Goal: Contribute content: Contribute content

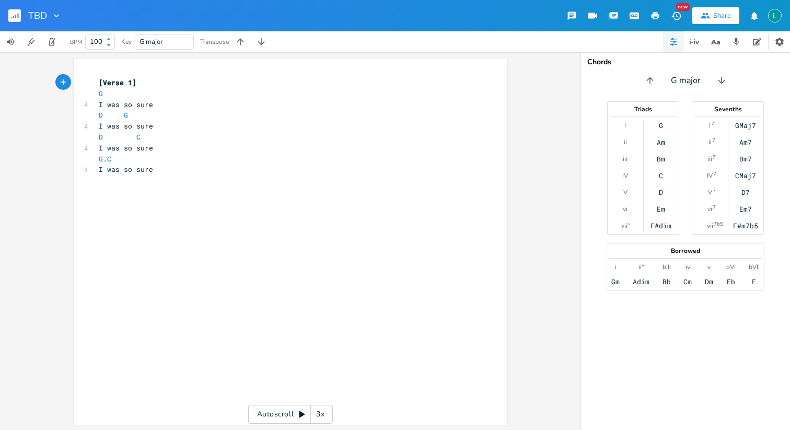
click at [166, 177] on pre "​" at bounding box center [285, 180] width 377 height 11
type textarea "G AM"
type textarea "m C D"
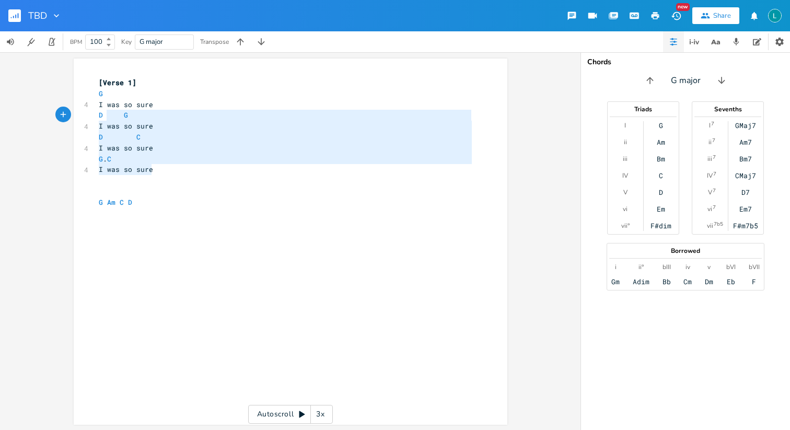
type textarea "G I was so sure D G I was so sure D C I was so sure G. C I was so sure"
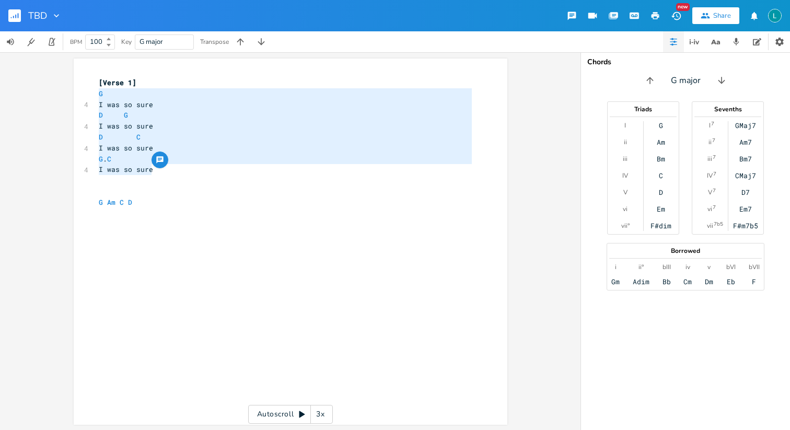
drag, startPoint x: 157, startPoint y: 168, endPoint x: 85, endPoint y: 90, distance: 106.5
click at [85, 90] on div "G I was so sure D G I was so sure D C I was so sure G. C I was so sure x [Verse…" at bounding box center [291, 242] width 434 height 366
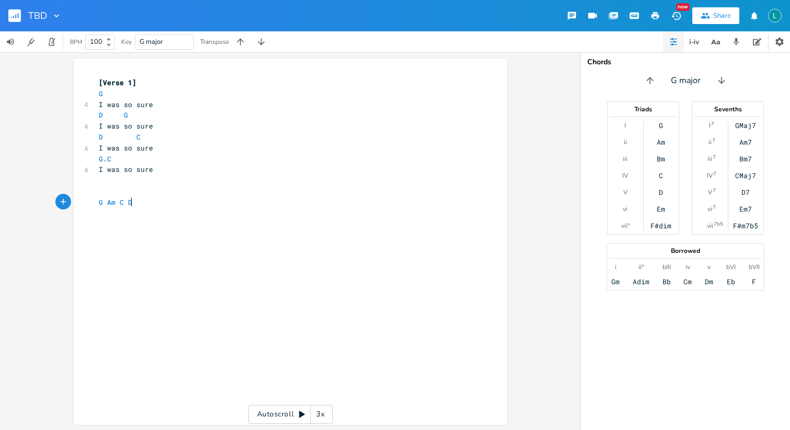
click at [136, 249] on div "x [Verse 1] G 4 I was so sure D G 4 I was so sure D C 4 I was so sure G . C 4 I…" at bounding box center [298, 251] width 403 height 353
click at [99, 220] on span "​" at bounding box center [99, 223] width 0 height 9
click at [97, 214] on pre "​" at bounding box center [285, 213] width 377 height 11
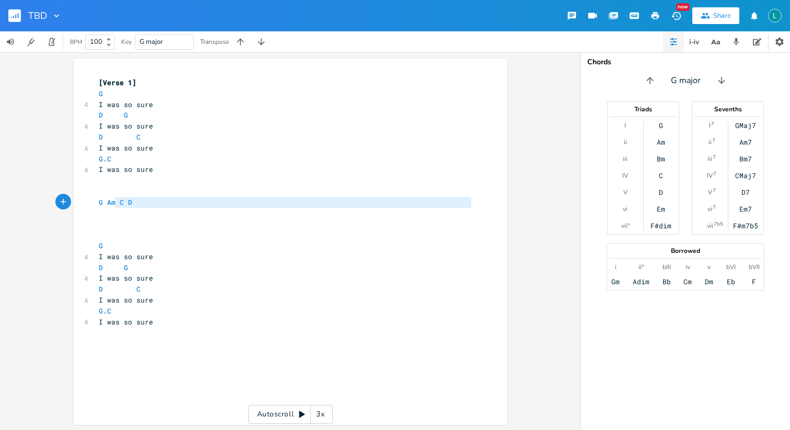
type textarea "G Am C D"
drag, startPoint x: 140, startPoint y: 209, endPoint x: 79, endPoint y: 200, distance: 61.3
click at [79, 200] on div "G Am C D x [Verse 1] G 4 I was so sure D G 4 I was so sure D C 4 I was so sure …" at bounding box center [291, 242] width 434 height 366
click at [169, 325] on pre "I was so sure" at bounding box center [285, 322] width 377 height 11
paste textarea "I"
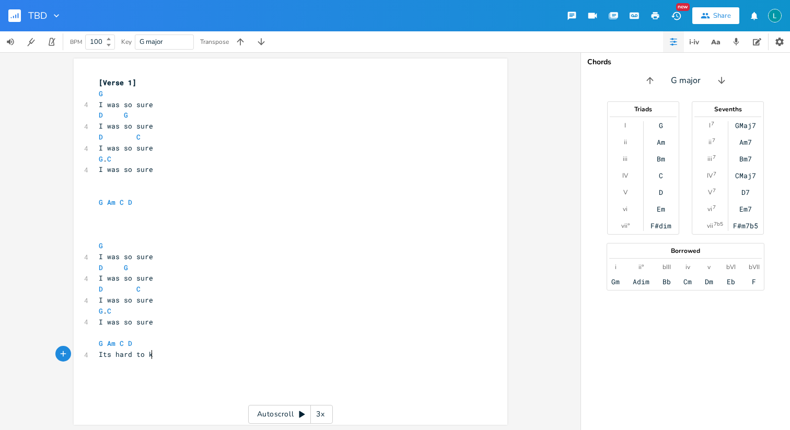
type textarea "Its hard to know"
type textarea "Am C D"
drag, startPoint x: 102, startPoint y: 342, endPoint x: 164, endPoint y: 342, distance: 61.1
click at [164, 342] on pre "G Am C D" at bounding box center [285, 343] width 377 height 11
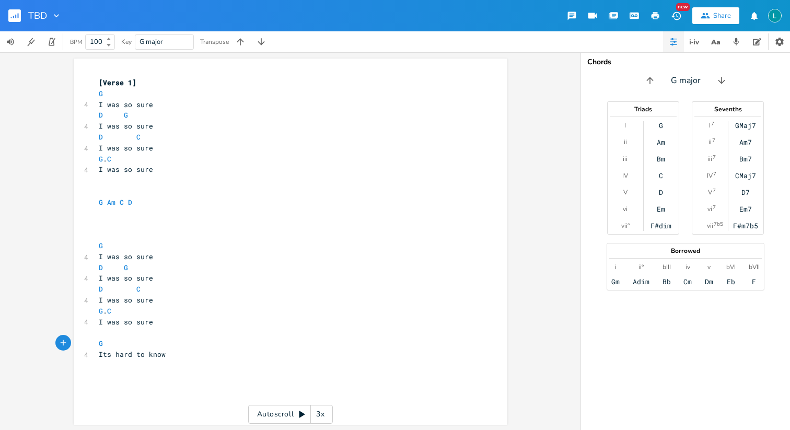
click at [176, 353] on pre "Its hard to know" at bounding box center [285, 354] width 377 height 11
paste textarea "I"
click at [108, 381] on pre "Am C D" at bounding box center [285, 376] width 377 height 11
type textarea "Its"
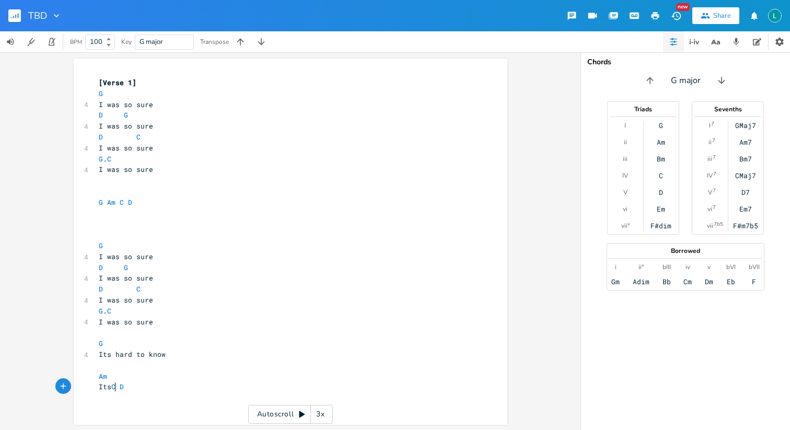
click at [103, 355] on span "Its hard to know" at bounding box center [132, 354] width 67 height 9
type textarea "'"
click at [102, 386] on span "Its C D" at bounding box center [111, 386] width 25 height 9
type textarea "'"
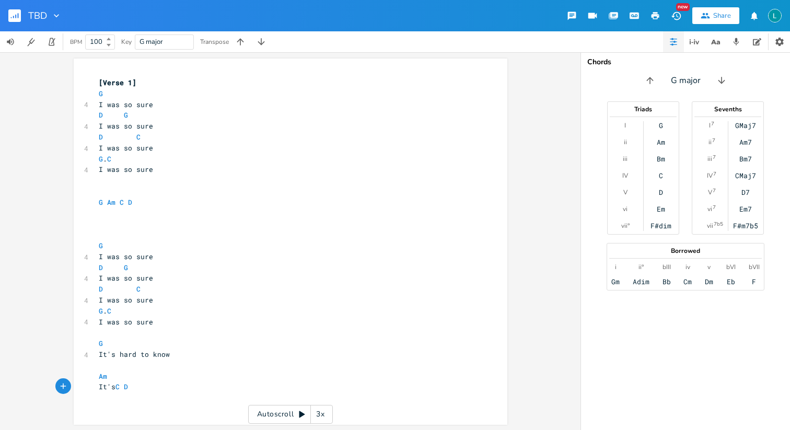
click at [116, 379] on pre "Am" at bounding box center [285, 376] width 377 height 11
type textarea "C D"
drag, startPoint x: 116, startPoint y: 384, endPoint x: 136, endPoint y: 386, distance: 20.5
click at [136, 386] on pre "It's C D" at bounding box center [285, 387] width 377 height 11
click at [120, 372] on pre "Am" at bounding box center [285, 376] width 377 height 11
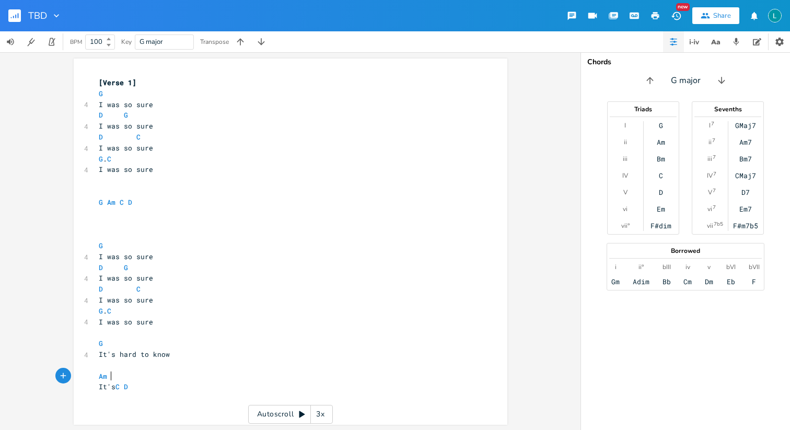
paste textarea "D"
type textarea "C D"
drag, startPoint x: 132, startPoint y: 387, endPoint x: 112, endPoint y: 387, distance: 19.3
click at [112, 387] on pre "It's C D" at bounding box center [285, 387] width 377 height 11
type textarea "hard to know"
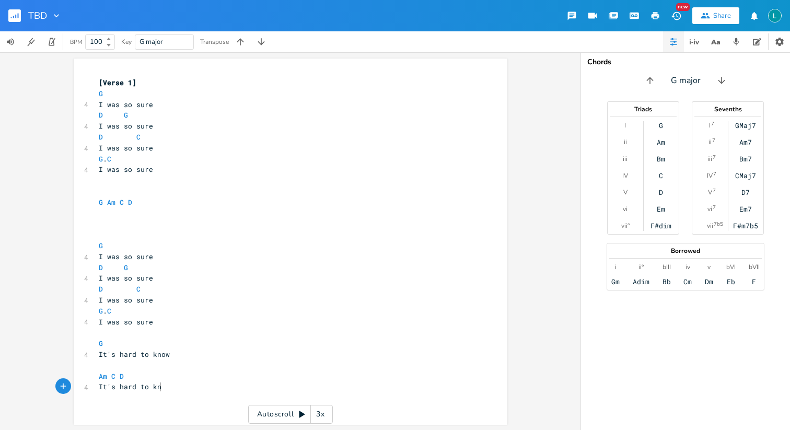
scroll to position [0, 42]
click at [107, 372] on span "Am C D" at bounding box center [111, 376] width 25 height 9
click at [161, 377] on span "D" at bounding box center [163, 377] width 4 height 10
click at [154, 377] on span "Am C D" at bounding box center [132, 376] width 67 height 9
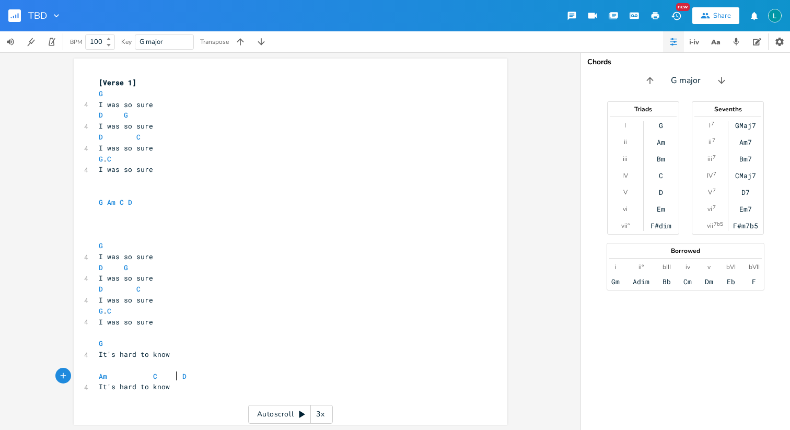
scroll to position [0, 8]
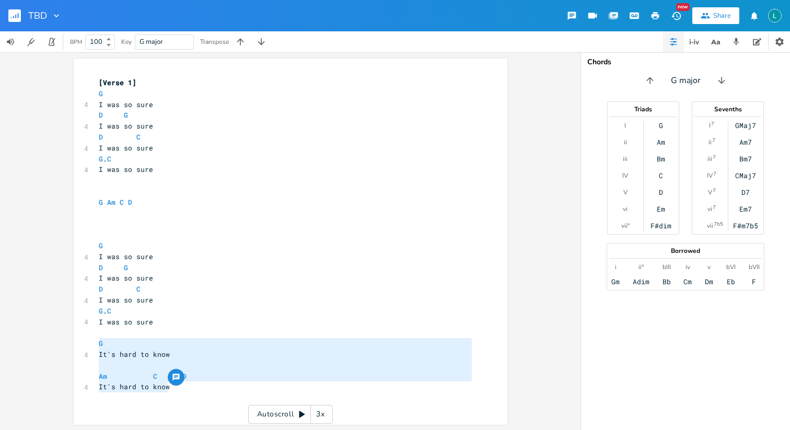
drag, startPoint x: 182, startPoint y: 391, endPoint x: 82, endPoint y: 344, distance: 111.3
click at [82, 344] on div "G It's hard to know Am C D It's hard to know x [Verse 1] G 4 I was so sure D G …" at bounding box center [291, 242] width 434 height 366
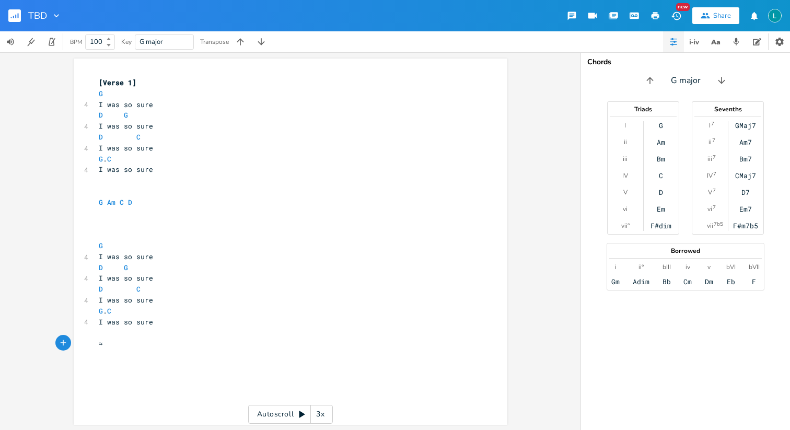
type textarea "G It's hard to know Am C D It's hard to know"
click at [172, 389] on pre "It's hard to know" at bounding box center [285, 387] width 377 height 11
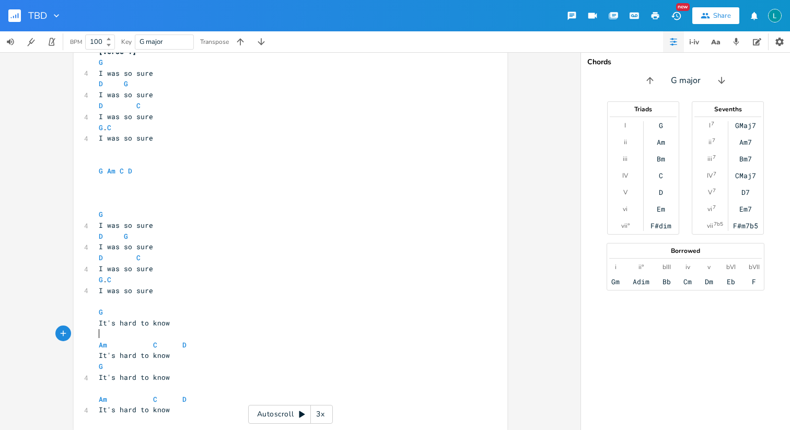
click at [107, 337] on pre "​" at bounding box center [285, 334] width 377 height 11
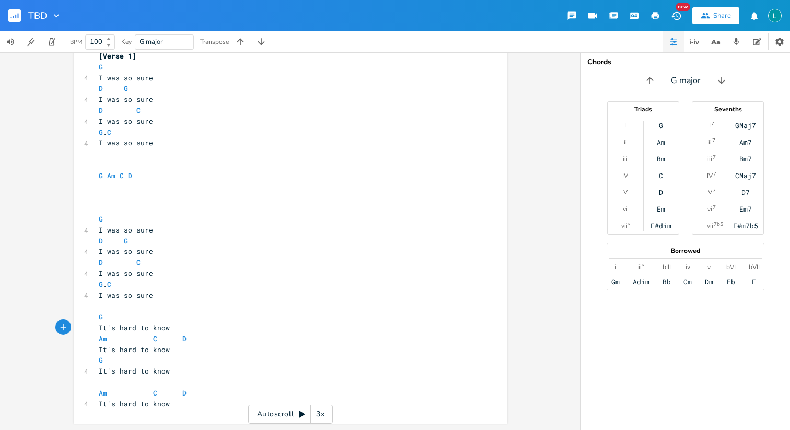
click at [98, 384] on pre "​" at bounding box center [285, 382] width 377 height 11
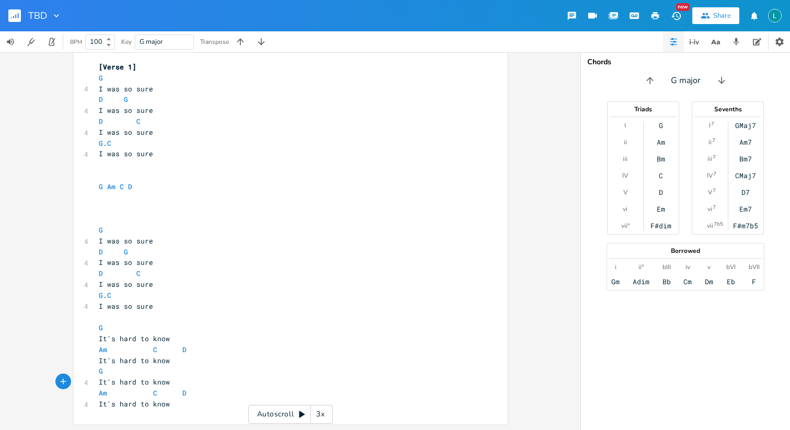
click at [129, 258] on span "I was so sure" at bounding box center [126, 262] width 54 height 9
click at [129, 251] on pre "D G" at bounding box center [285, 252] width 377 height 11
type textarea "C"
click at [170, 249] on pre "D C" at bounding box center [285, 252] width 377 height 11
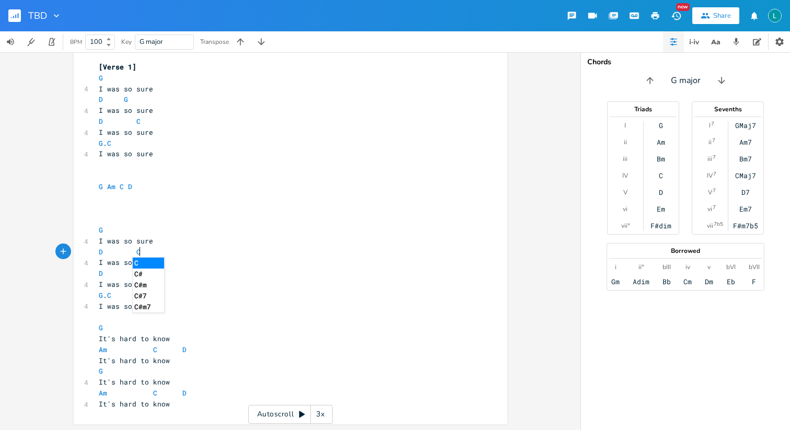
click at [148, 190] on pre "G Am C D" at bounding box center [285, 186] width 377 height 11
click at [106, 248] on span "D C" at bounding box center [120, 251] width 42 height 9
type textarea "AM"
type textarea "m"
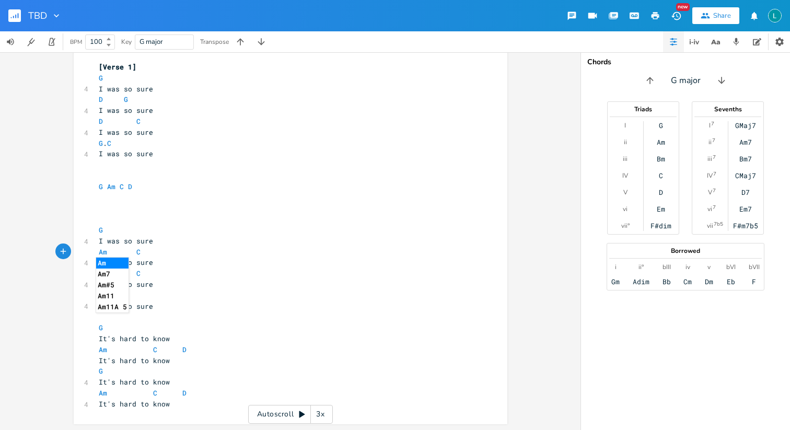
click at [152, 249] on pre "Am C" at bounding box center [285, 252] width 377 height 11
type textarea "D"
click at [108, 271] on span "D C" at bounding box center [120, 273] width 42 height 9
click at [101, 272] on span "D C" at bounding box center [120, 273] width 42 height 9
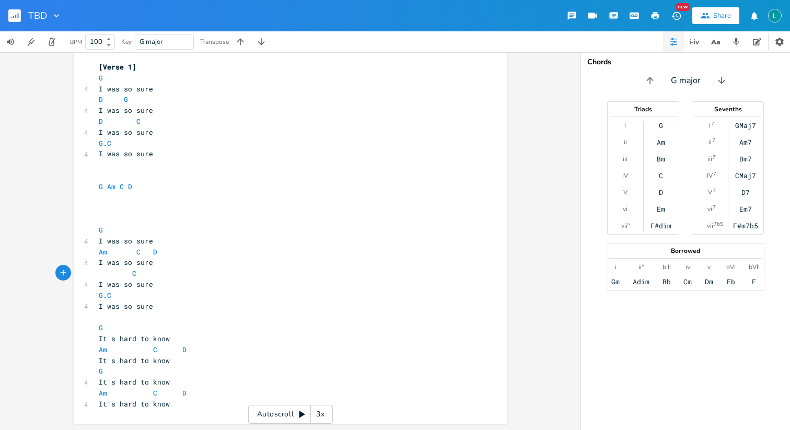
type textarea "G"
click at [138, 273] on pre "G C" at bounding box center [285, 273] width 377 height 11
click at [102, 295] on span "G . C" at bounding box center [105, 295] width 13 height 9
type textarea "AM"
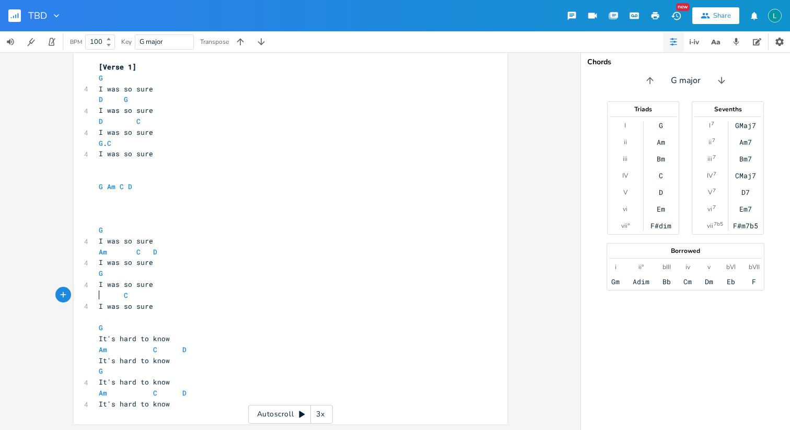
scroll to position [0, 10]
type textarea "m"
click at [125, 297] on span "Am C" at bounding box center [118, 295] width 38 height 9
click at [167, 304] on pre "I was so sure" at bounding box center [285, 306] width 377 height 11
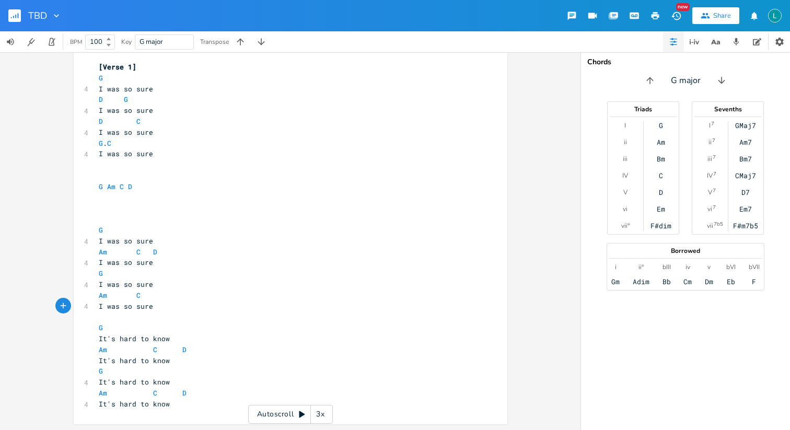
click at [161, 294] on pre "Am C" at bounding box center [285, 295] width 377 height 11
type textarea "D"
click at [153, 253] on pre "Am C D" at bounding box center [285, 252] width 377 height 11
type textarea "Em"
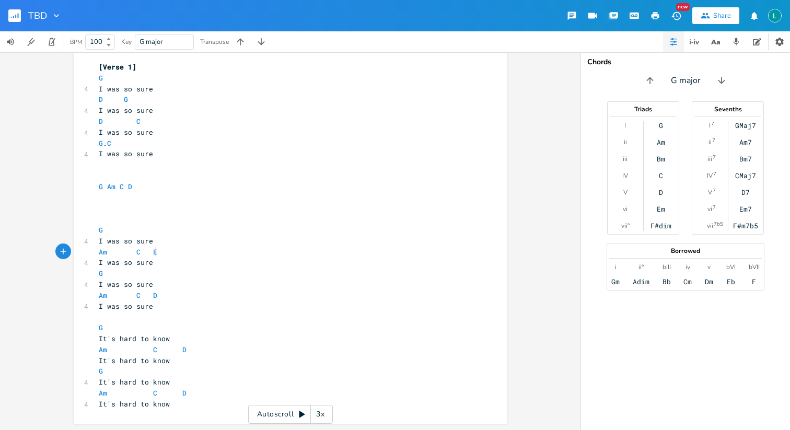
scroll to position [0, 9]
click at [153, 295] on pre "Am C D" at bounding box center [285, 295] width 377 height 11
type textarea "Em"
click at [182, 353] on span "D" at bounding box center [184, 350] width 4 height 10
type textarea "Em"
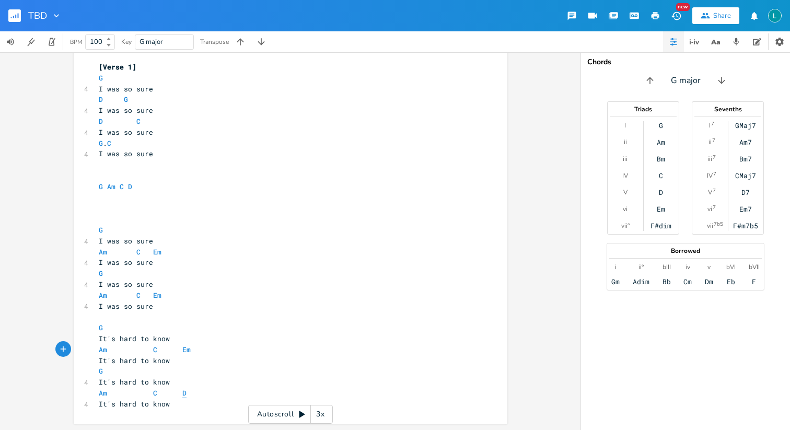
click at [182, 392] on span "D" at bounding box center [184, 393] width 4 height 10
click at [183, 393] on pre "Am C D" at bounding box center [285, 393] width 377 height 11
type textarea "Em"
click at [133, 184] on pre "G Am C D" at bounding box center [285, 186] width 377 height 11
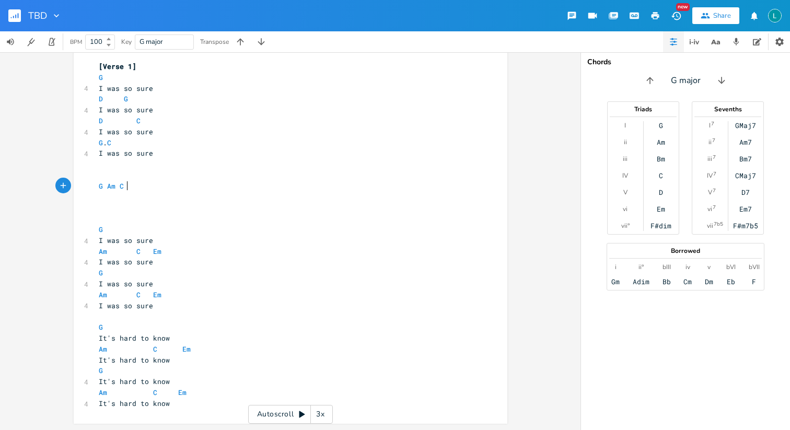
scroll to position [16, 0]
type textarea "m"
type textarea "EM"
type textarea "m"
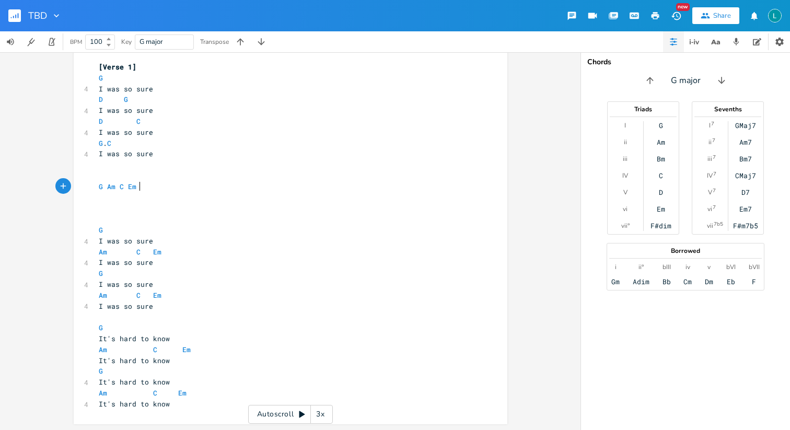
type textarea "G"
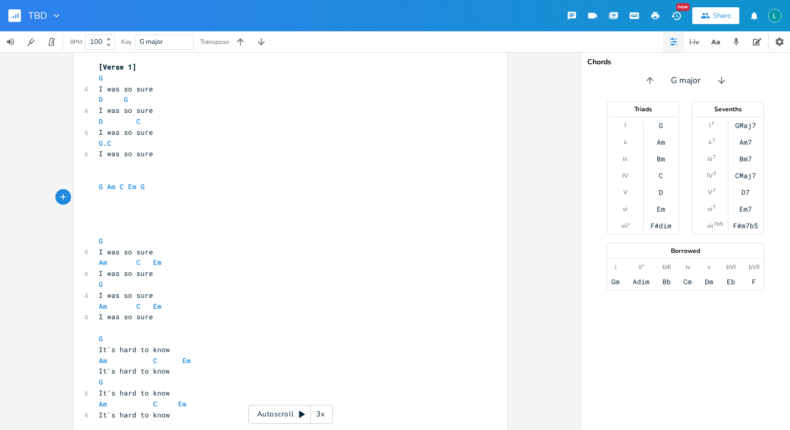
type textarea "G Am C Em G"
drag, startPoint x: 146, startPoint y: 183, endPoint x: 74, endPoint y: 183, distance: 71.6
click at [74, 183] on div "G Am C Em G x [Verse 1] G 4 I was so sure D G 4 I was so sure D C 4 I was so su…" at bounding box center [291, 239] width 434 height 392
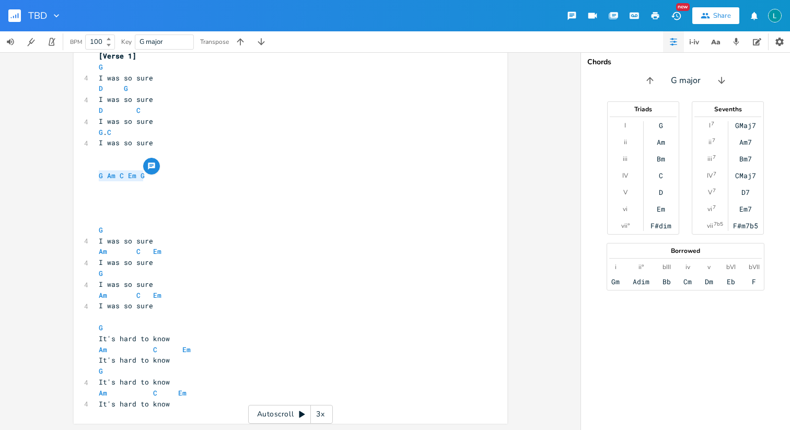
click at [168, 409] on pre "It's hard to know" at bounding box center [285, 404] width 377 height 11
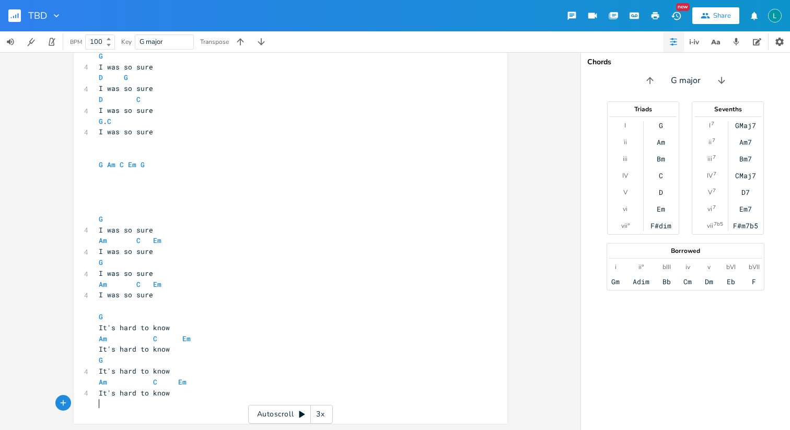
paste textarea
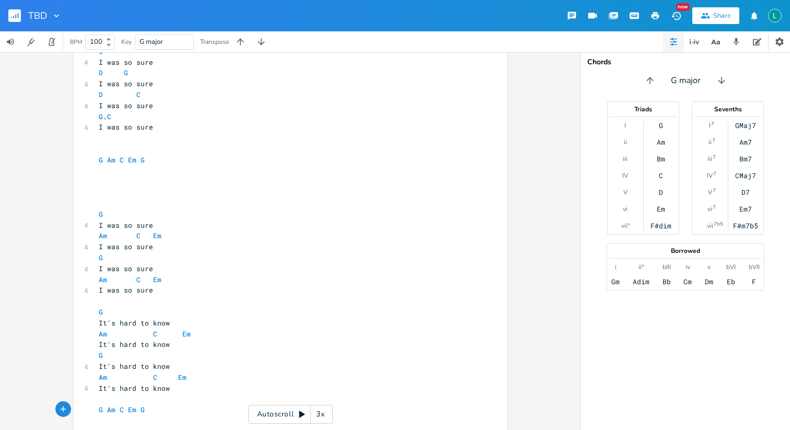
scroll to position [0, 0]
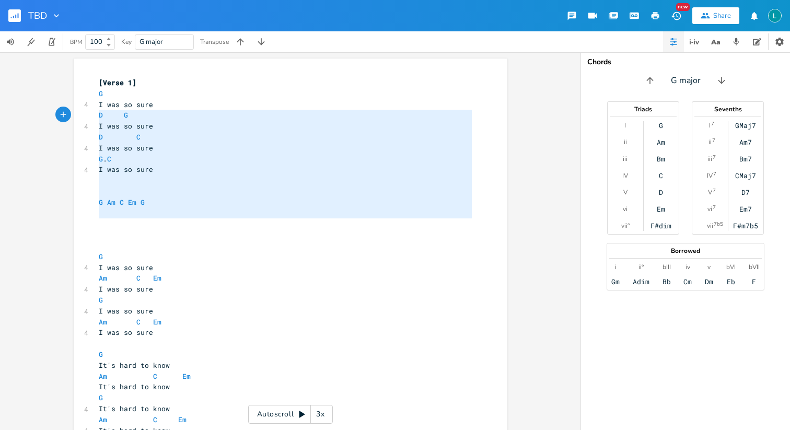
type textarea "G I was so sure D G I was so sure D C I was so sure G. C I was so sure G Am C E…"
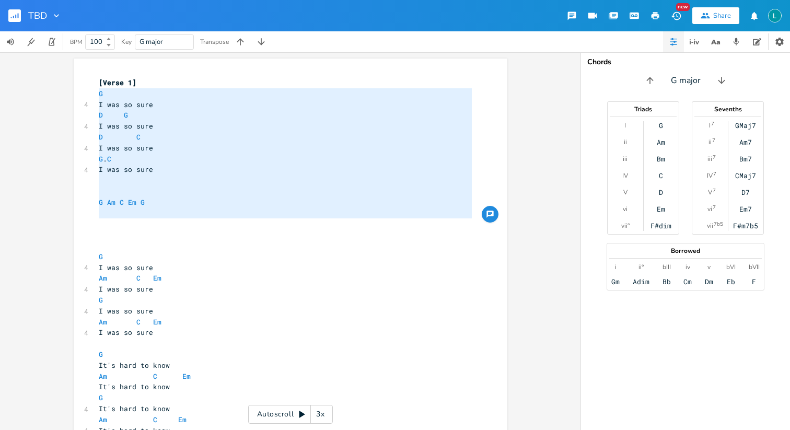
drag, startPoint x: 164, startPoint y: 227, endPoint x: 84, endPoint y: 95, distance: 154.3
click at [84, 95] on div "G I was so sure D G I was so sure D C I was so sure G. C I was so sure G Am C E…" at bounding box center [291, 266] width 434 height 414
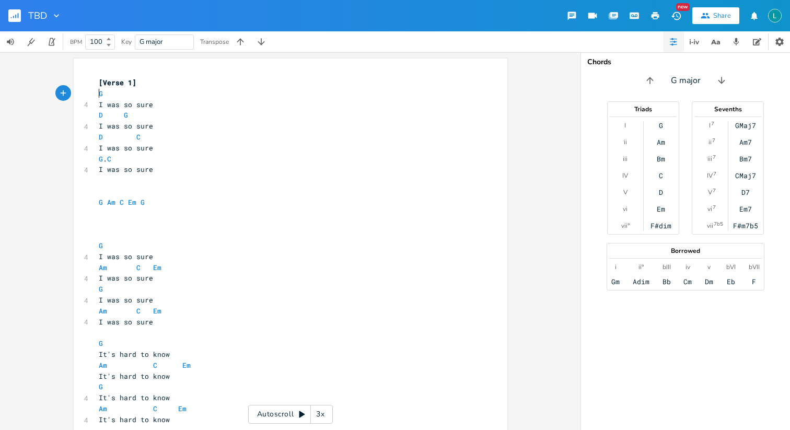
click at [105, 237] on pre "​" at bounding box center [285, 234] width 377 height 11
type textarea "G Am C Em G"
drag, startPoint x: 147, startPoint y: 206, endPoint x: 83, endPoint y: 204, distance: 64.3
click at [83, 204] on div "G Am C Em G x [Verse 1] G 4 I was so sure D G 4 I was so sure D C 4 I was so su…" at bounding box center [291, 260] width 434 height 403
click at [156, 208] on pre "​" at bounding box center [285, 213] width 377 height 11
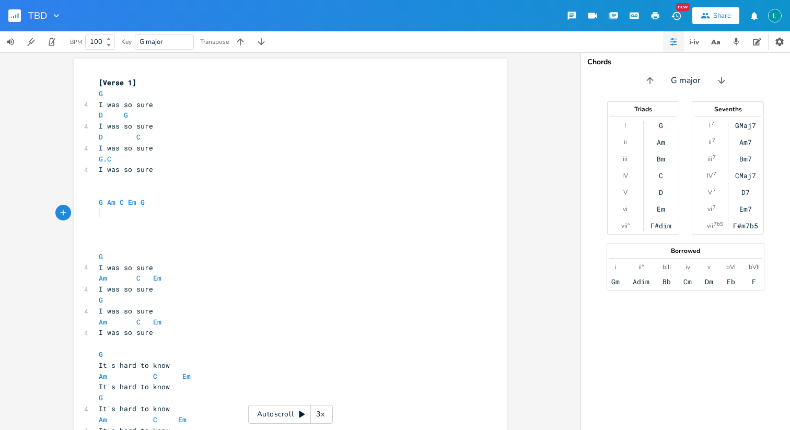
type textarea "T"
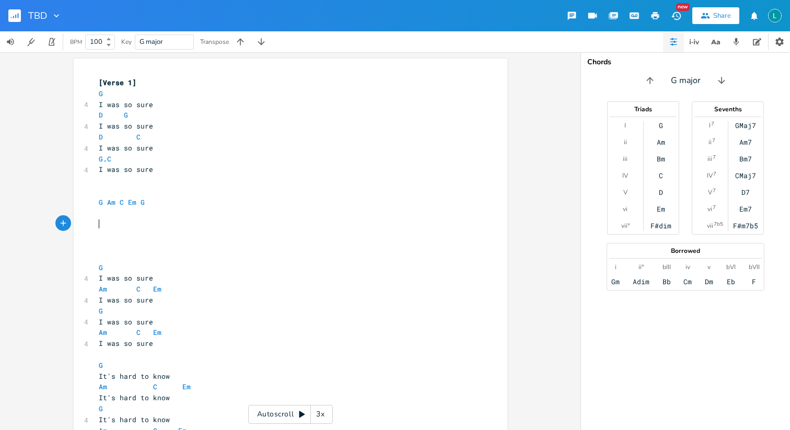
paste textarea "T"
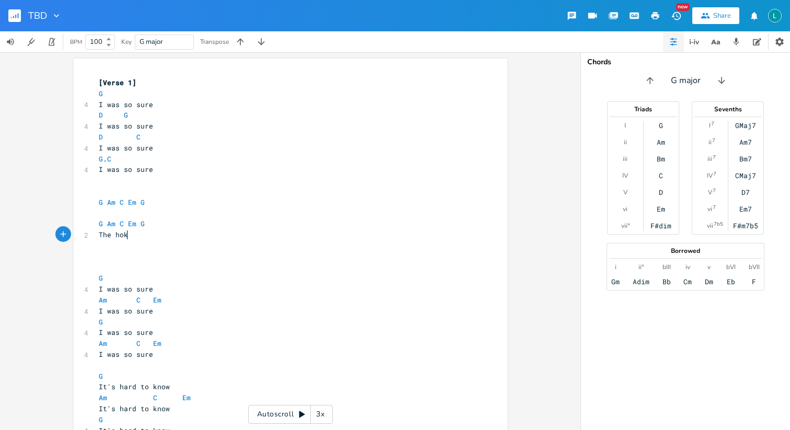
type textarea "The [PERSON_NAME]"
type textarea "jokes I used to make"
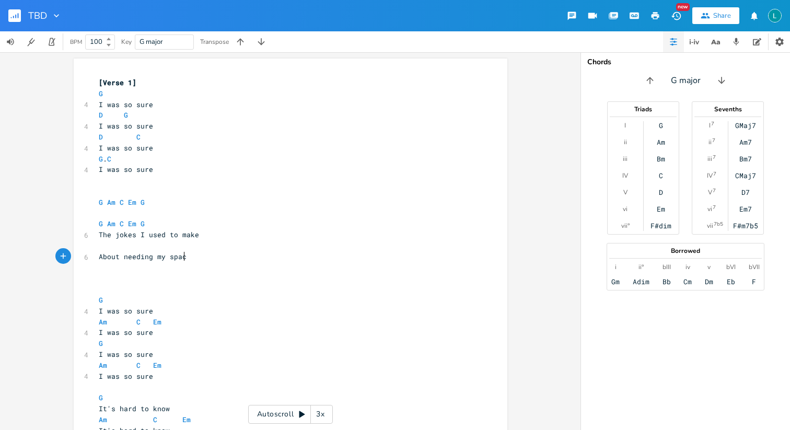
type textarea "About needing my space"
click at [104, 241] on pre "​" at bounding box center [285, 245] width 377 height 11
type textarea "Am"
click at [187, 258] on pre "About needing my space" at bounding box center [285, 256] width 377 height 11
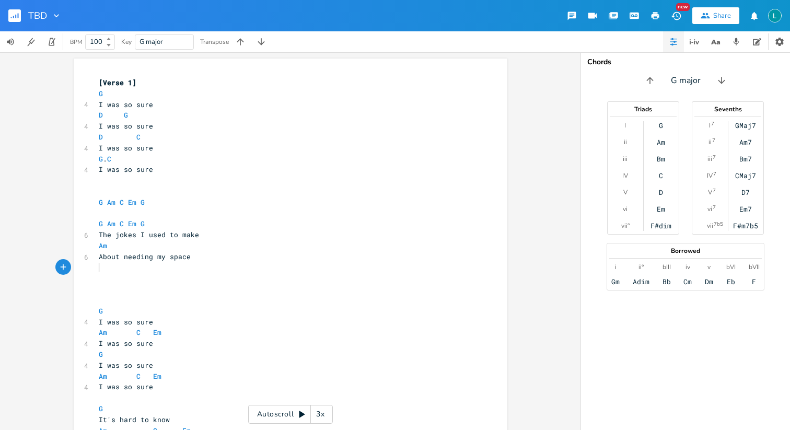
type textarea "C"
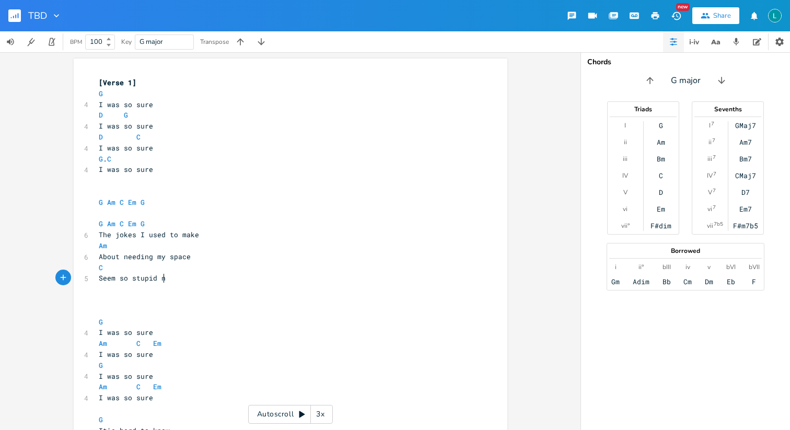
type textarea "Seem so stupid now"
type textarea "Am"
type textarea "Em"
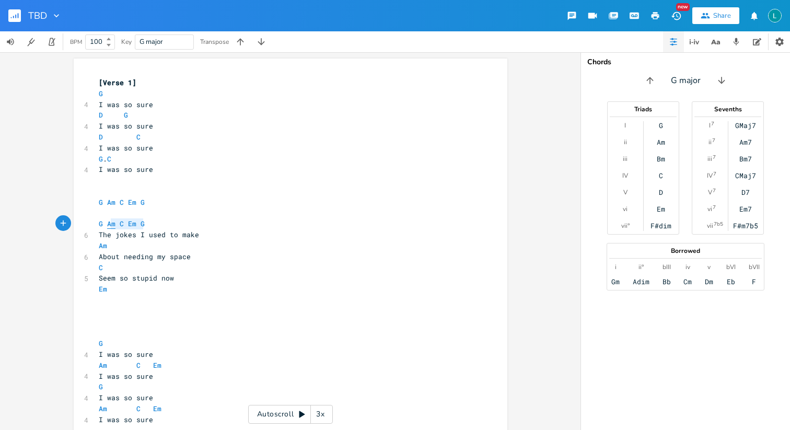
type textarea "Am C Em G"
drag, startPoint x: 157, startPoint y: 225, endPoint x: 106, endPoint y: 225, distance: 51.7
click at [106, 225] on pre "G Am C Em G" at bounding box center [285, 223] width 377 height 11
click at [117, 308] on pre "​" at bounding box center [285, 311] width 377 height 11
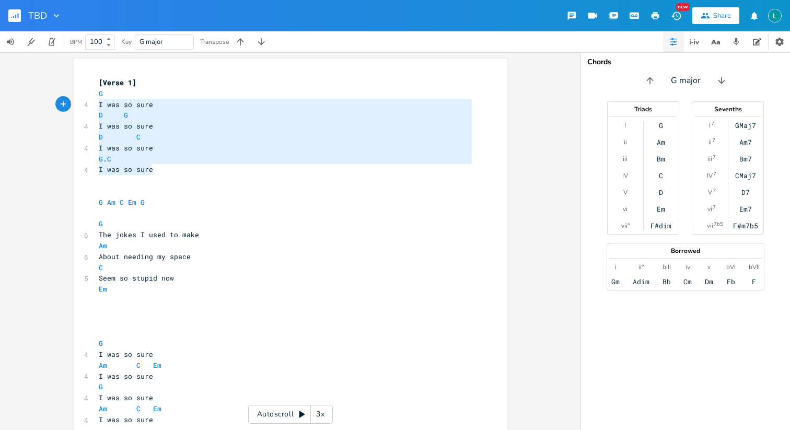
type textarea "G I was so sure D G I was so sure D C I was so sure G. C I was so sure"
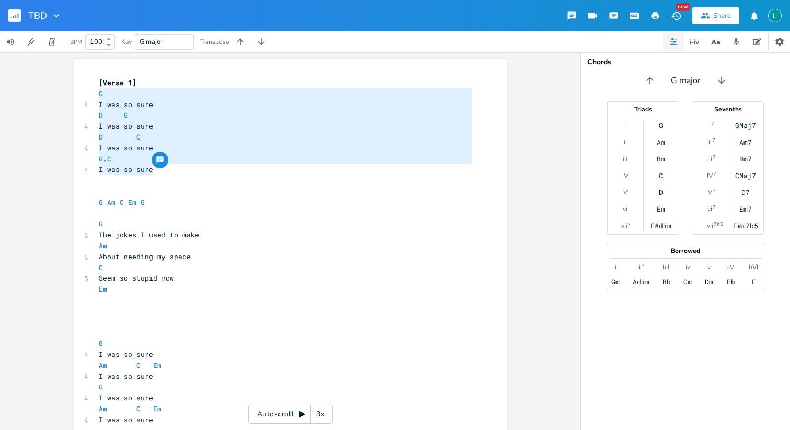
drag, startPoint x: 156, startPoint y: 170, endPoint x: 92, endPoint y: 95, distance: 98.6
click at [92, 95] on div "G I was so sure D G I was so sure D C I was so sure G. C I was so sure x [Verse…" at bounding box center [291, 309] width 434 height 501
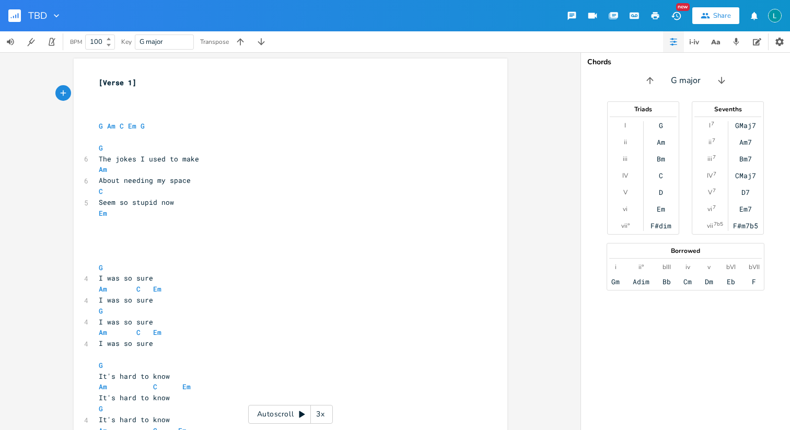
type textarea "[Verse 1]"
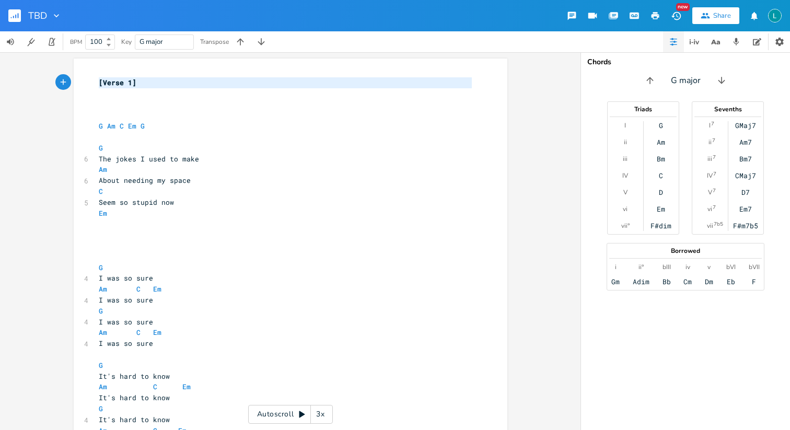
drag, startPoint x: 154, startPoint y: 89, endPoint x: 76, endPoint y: 84, distance: 78.6
click at [76, 84] on div "[Verse 1] x [Verse 1] ​ ​ ​ G Am C Em G ​ G 6 The jokes I used to make Am 6 Abo…" at bounding box center [291, 271] width 434 height 425
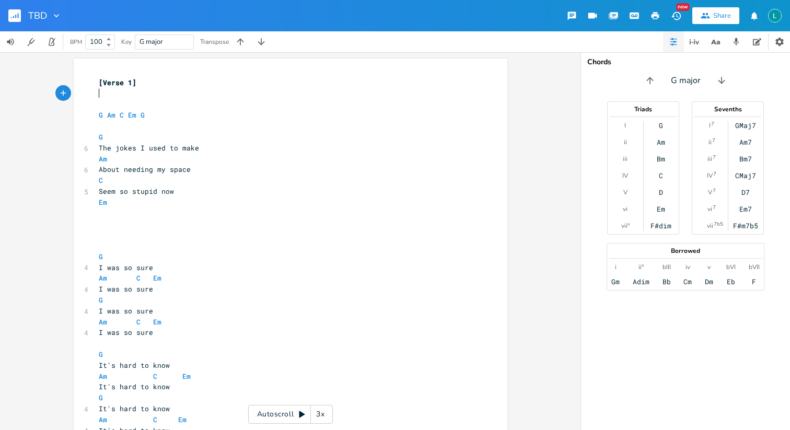
type textarea "[Verse 1]"
drag, startPoint x: 142, startPoint y: 89, endPoint x: 84, endPoint y: 80, distance: 58.8
click at [84, 80] on div "[Verse 1] x [Verse 1] ​ ​ G Am C Em G ​ G 6 The jokes I used to make Am 6 About…" at bounding box center [291, 266] width 434 height 414
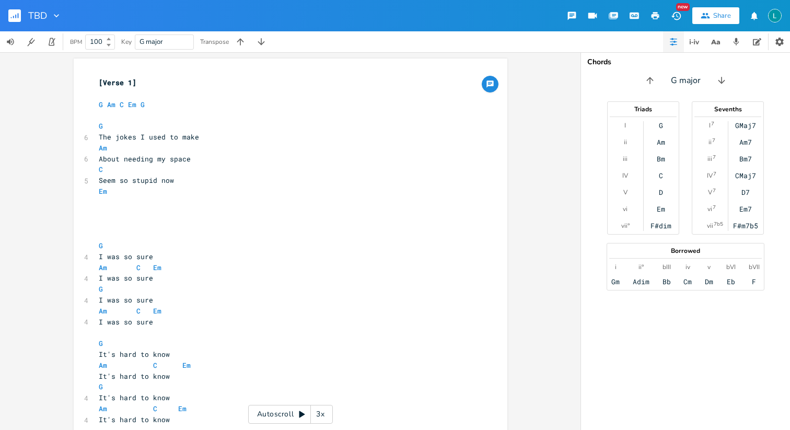
click at [120, 83] on span "[Verse 1]" at bounding box center [118, 82] width 38 height 9
type textarea "[Verse 1]"
drag, startPoint x: 134, startPoint y: 83, endPoint x: 67, endPoint y: 74, distance: 67.5
click at [74, 76] on div "[Verse 1] x [Verse 1] ​ G Am C Em G ​ G 6 The jokes I used to make Am 6 About n…" at bounding box center [291, 260] width 434 height 403
click at [93, 102] on div "x ​ ​ G Am C Em G ​ G 6 The jokes I used to make Am 6 About needing my space C …" at bounding box center [291, 260] width 434 height 403
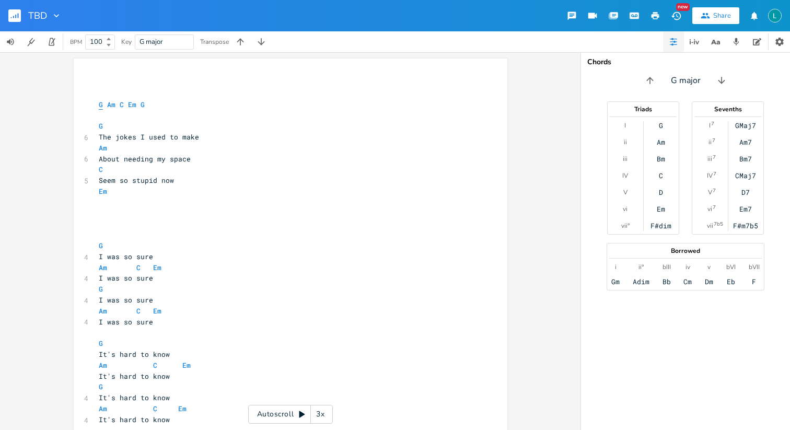
scroll to position [0, 0]
click at [99, 106] on span "G" at bounding box center [101, 105] width 4 height 10
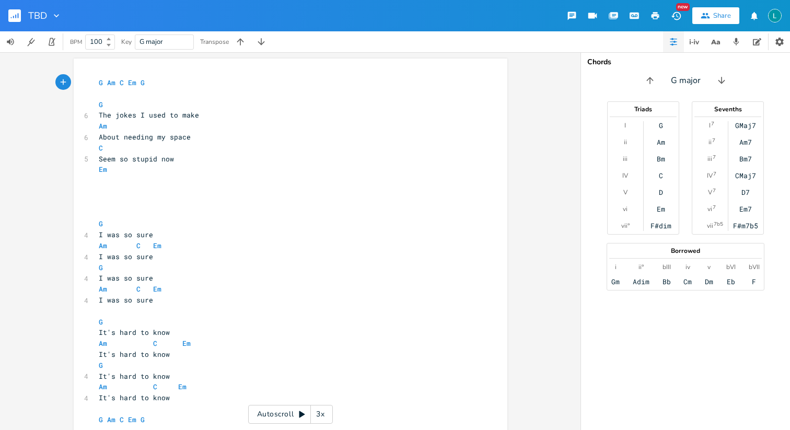
click at [97, 191] on pre "​" at bounding box center [285, 191] width 377 height 11
type textarea "G"
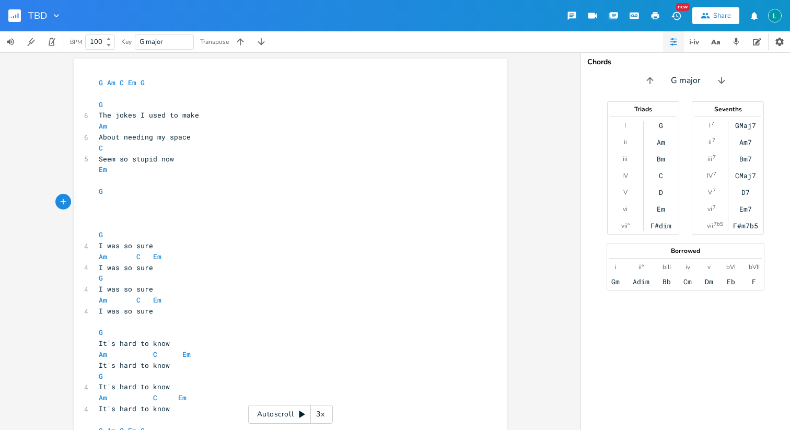
click at [201, 167] on pre "Em" at bounding box center [285, 169] width 377 height 11
click at [122, 202] on pre "​" at bounding box center [285, 202] width 377 height 11
type textarea "Theres"
type textarea "'s one voicemail I have"
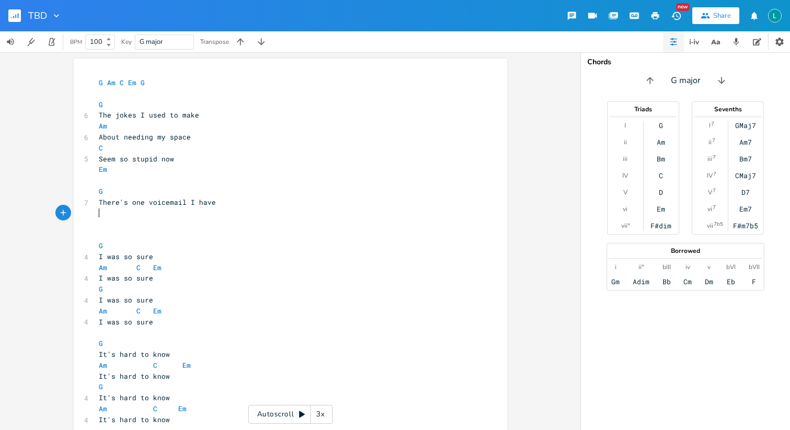
type textarea "Am"
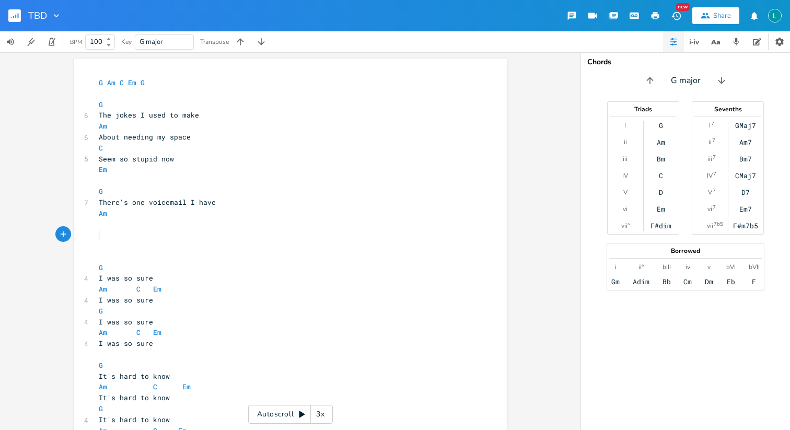
type textarea "C"
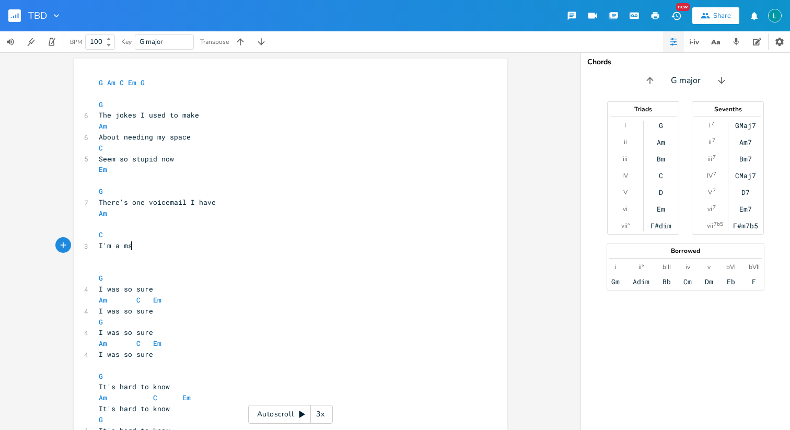
type textarea "I'm a mso"
type textarea "asochist"
click at [199, 204] on span "There's one voicemail I have" at bounding box center [157, 202] width 117 height 9
type textarea "​"
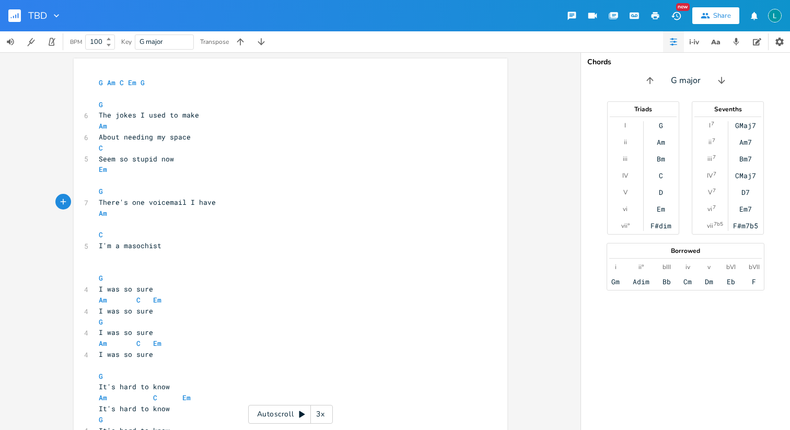
click at [193, 201] on span "There's one voicemail I have" at bounding box center [157, 202] width 117 height 9
click at [207, 203] on span "There's one voicemail I have" at bounding box center [157, 202] width 117 height 9
click at [214, 204] on pre "There's one voicemail I have" at bounding box center [285, 202] width 377 height 11
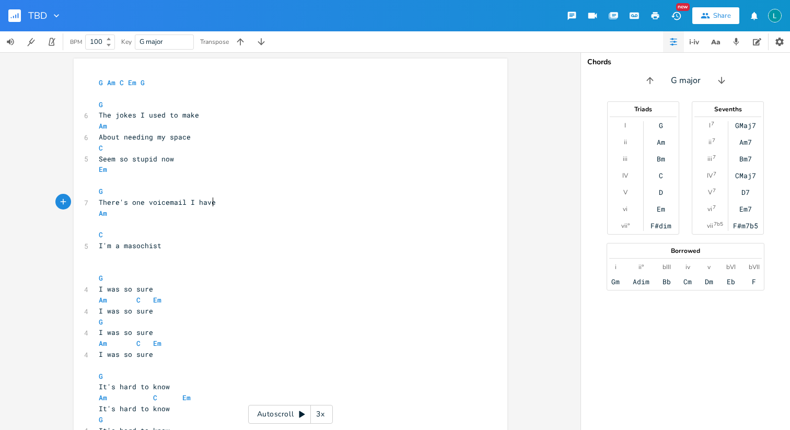
click at [198, 202] on span "There's one voicemail I have" at bounding box center [157, 202] width 117 height 9
type textarea "have"
click at [198, 202] on span "There's one voicemail I have" at bounding box center [157, 202] width 117 height 9
click at [237, 198] on icon "button" at bounding box center [240, 193] width 13 height 13
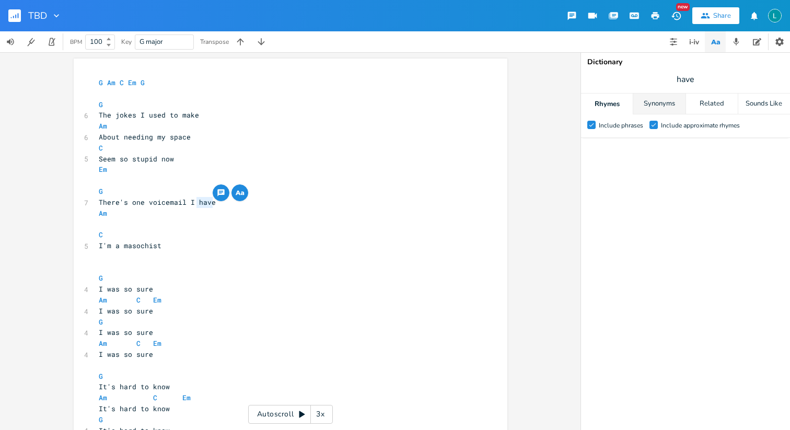
click at [656, 99] on div "Synonyms" at bounding box center [659, 104] width 52 height 21
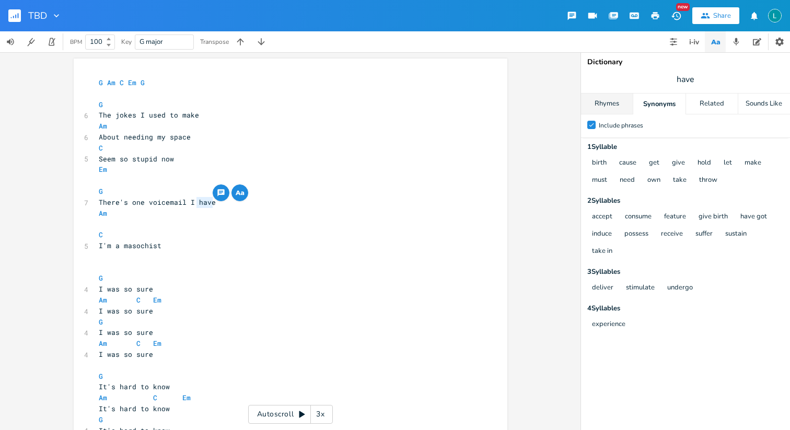
click at [604, 100] on div "Rhymes" at bounding box center [607, 104] width 52 height 21
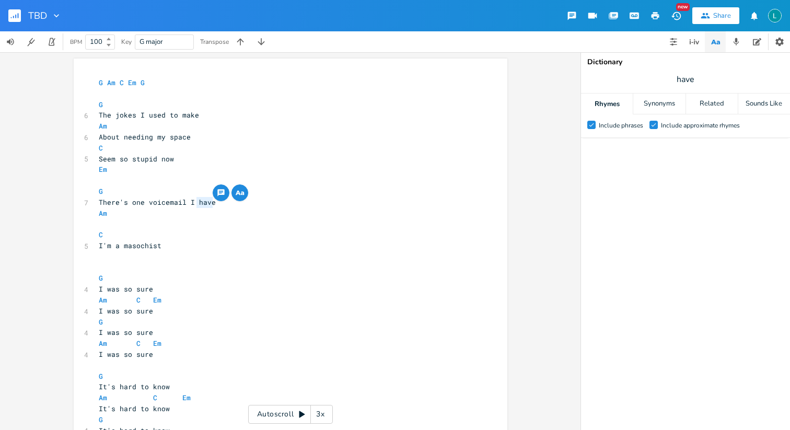
click at [622, 160] on div "Check Include phrases Check Include approximate rhymes" at bounding box center [685, 285] width 209 height 290
click at [766, 103] on div "Sounds Like" at bounding box center [764, 104] width 52 height 21
click at [715, 105] on div "Related" at bounding box center [712, 104] width 52 height 21
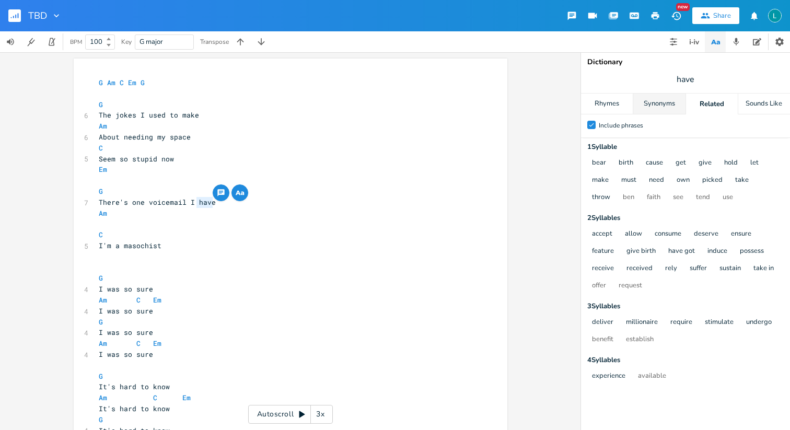
click at [663, 105] on div "Synonyms" at bounding box center [659, 104] width 52 height 21
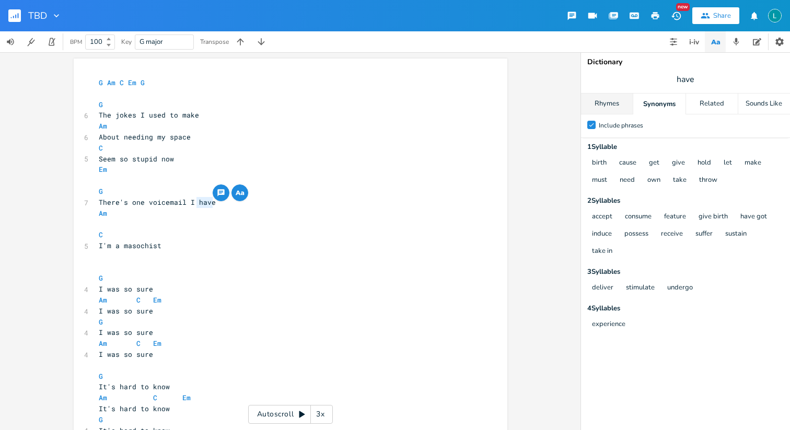
click at [619, 105] on div "Rhymes" at bounding box center [607, 104] width 52 height 21
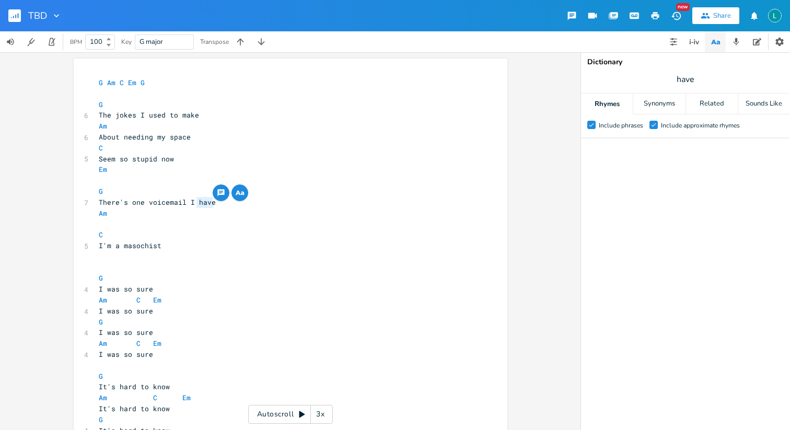
click at [619, 105] on div "Rhymes" at bounding box center [607, 104] width 52 height 21
click at [195, 206] on span "There's one voicemail I have" at bounding box center [157, 202] width 117 height 9
type textarea "have"
click at [195, 206] on span "There's one voicemail I have" at bounding box center [157, 202] width 117 height 9
click at [182, 224] on pre "​" at bounding box center [285, 223] width 377 height 11
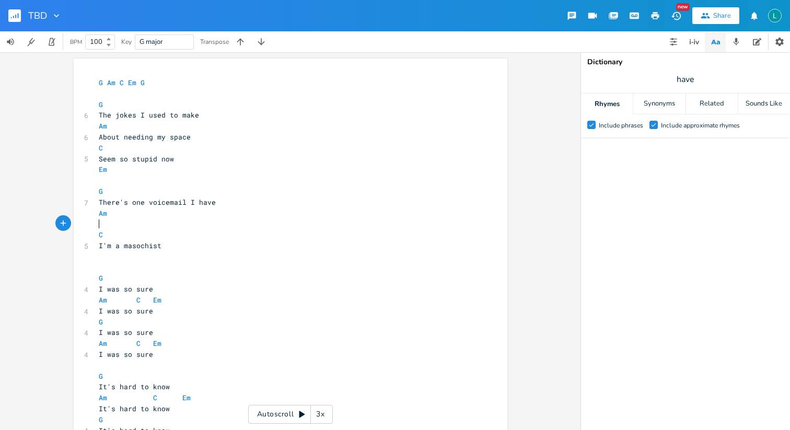
click at [154, 235] on pre "C" at bounding box center [285, 234] width 377 height 11
click at [108, 234] on span "C" at bounding box center [122, 234] width 46 height 9
type textarea "/"
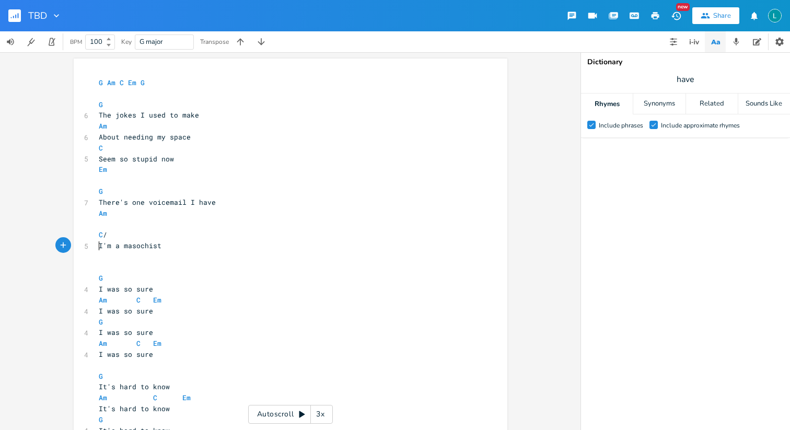
click at [97, 242] on pre "I'm a masochist" at bounding box center [285, 245] width 377 height 11
click at [107, 236] on span "C /" at bounding box center [103, 234] width 8 height 9
type textarea "C G"
click at [99, 149] on span "C" at bounding box center [101, 148] width 4 height 10
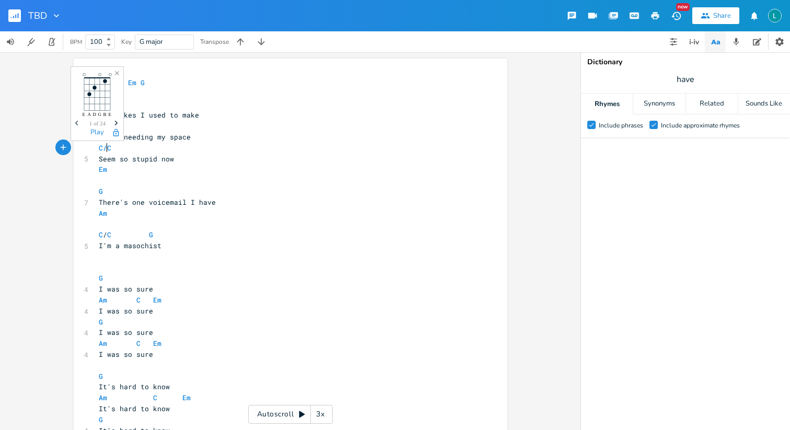
type textarea "C/"
click at [100, 152] on span "C/ C" at bounding box center [105, 147] width 13 height 9
click at [97, 161] on pre "Seem so stupid now" at bounding box center [285, 159] width 377 height 11
click at [132, 152] on pre "C / C" at bounding box center [285, 148] width 377 height 11
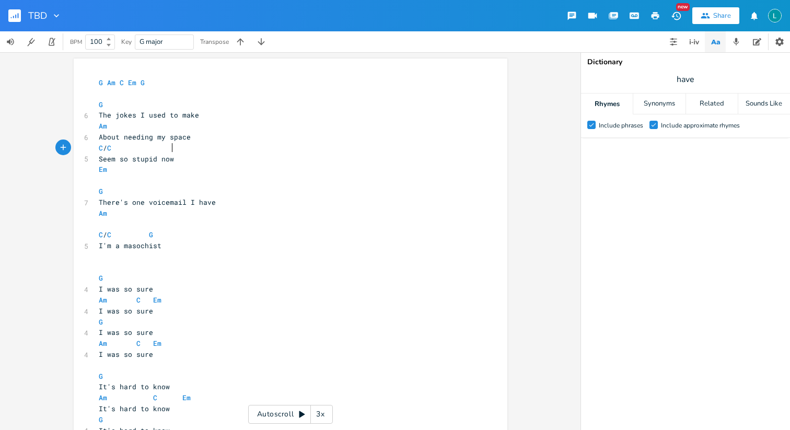
scroll to position [0, 26]
type textarea "Em"
click at [162, 235] on span "C / C G" at bounding box center [141, 234] width 84 height 9
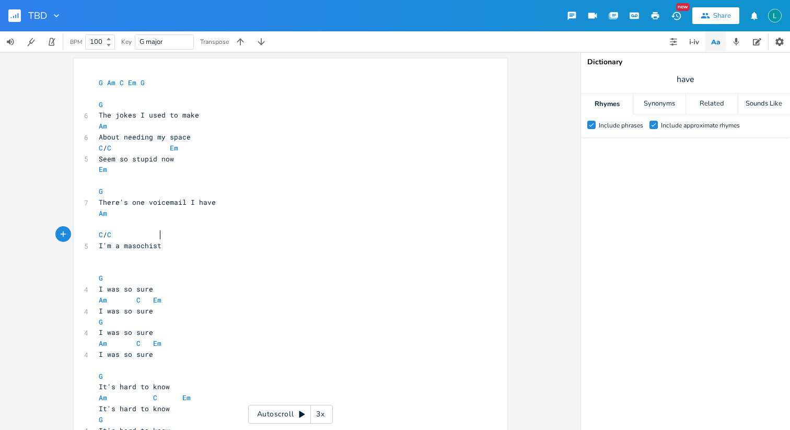
type textarea "EM"
type textarea "m"
click at [101, 226] on pre "​" at bounding box center [285, 223] width 377 height 11
click at [197, 207] on pre "There's one voicemail I have" at bounding box center [285, 202] width 377 height 11
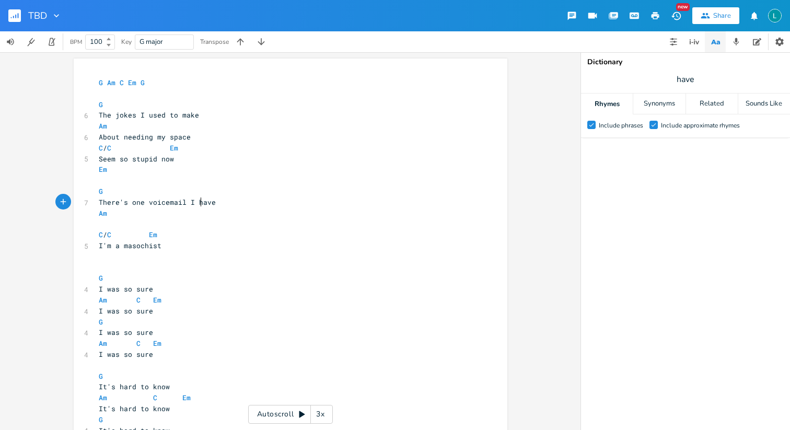
type textarea "have"
click at [197, 207] on pre "There's one voicemail I have" at bounding box center [285, 202] width 377 height 11
click at [663, 96] on div "Synonyms" at bounding box center [659, 104] width 52 height 21
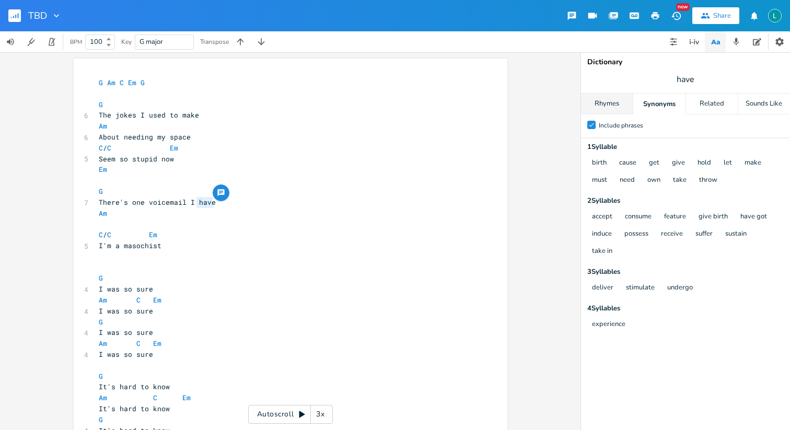
click at [607, 111] on div "Rhymes" at bounding box center [607, 104] width 52 height 21
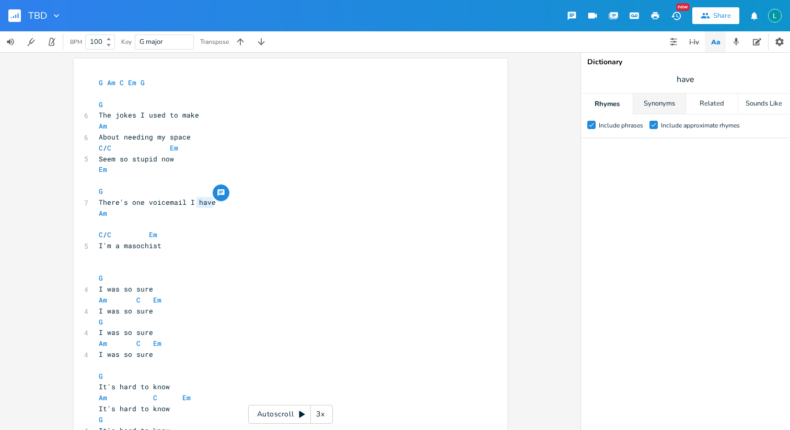
click at [655, 102] on div "Synonyms" at bounding box center [659, 104] width 52 height 21
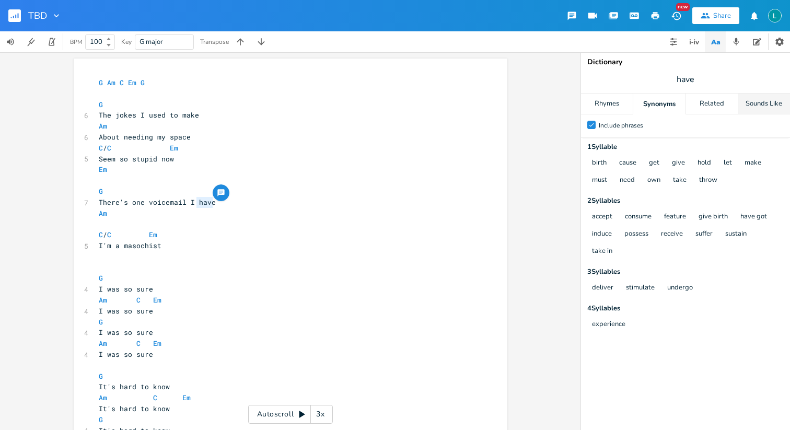
click at [762, 101] on div "Sounds Like" at bounding box center [764, 104] width 52 height 21
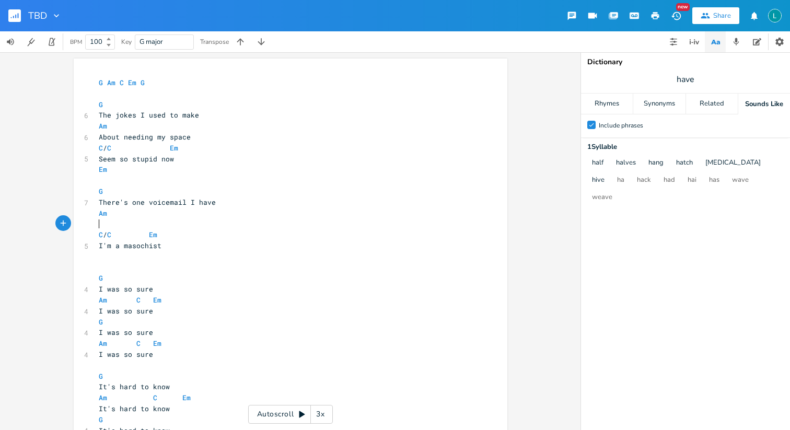
click at [156, 220] on pre "​" at bounding box center [285, 223] width 377 height 11
type textarea "A buttfial"
type textarea "dial"
click at [107, 226] on span "A buttdial" at bounding box center [120, 223] width 42 height 9
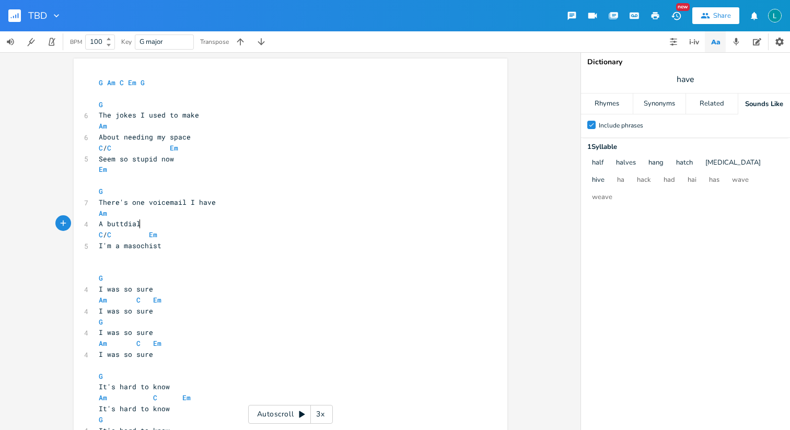
click at [146, 223] on pre "A buttdial" at bounding box center [285, 223] width 377 height 11
type textarea "but I hear your laugh"
click at [107, 250] on pre "I'm a masochist" at bounding box center [285, 245] width 377 height 11
click at [100, 261] on pre "​" at bounding box center [285, 256] width 377 height 11
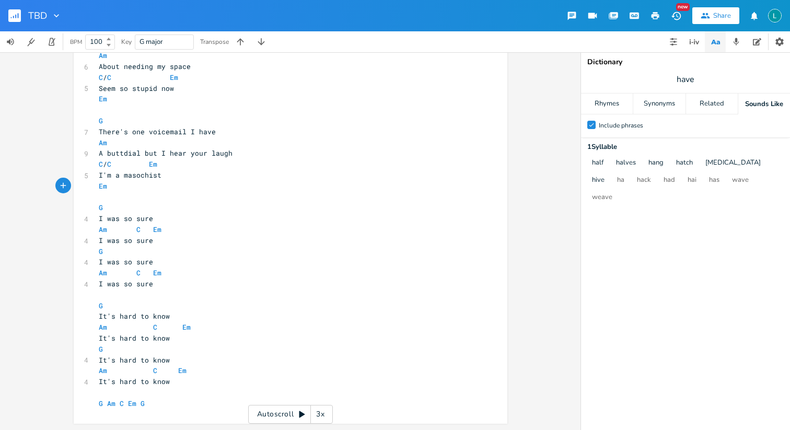
scroll to position [0, 0]
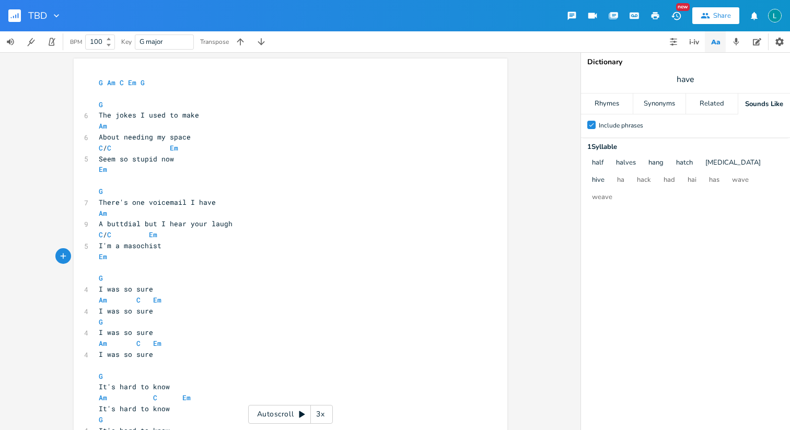
type textarea "Em"
